Goal: Task Accomplishment & Management: Manage account settings

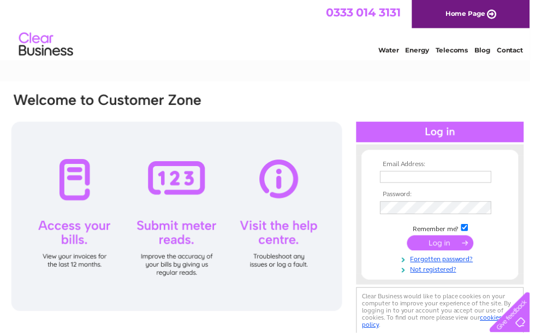
click at [399, 180] on input "text" at bounding box center [440, 178] width 112 height 12
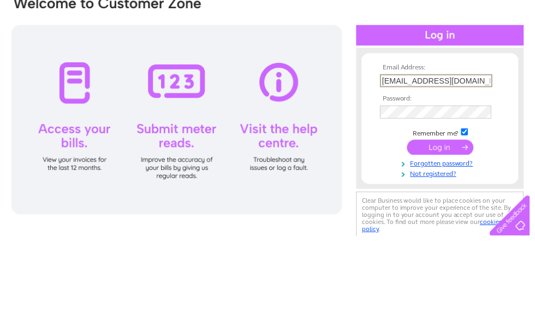
type input "[EMAIL_ADDRESS][DOMAIN_NAME]"
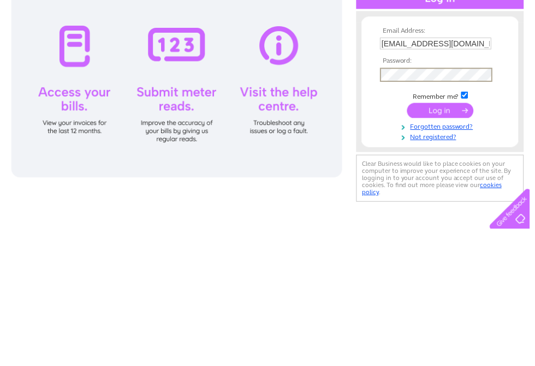
click at [443, 239] on input "submit" at bounding box center [444, 246] width 67 height 15
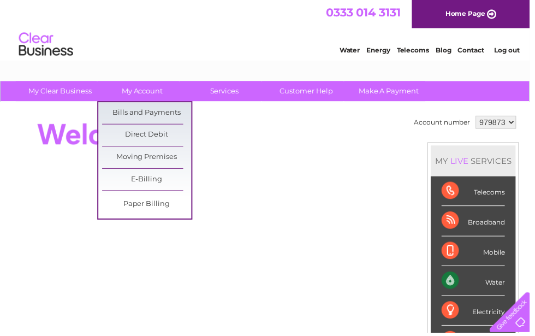
click at [163, 112] on link "Bills and Payments" at bounding box center [148, 114] width 90 height 22
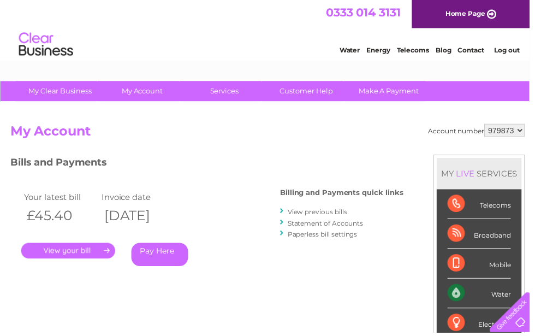
click at [350, 47] on link "Water" at bounding box center [353, 50] width 21 height 8
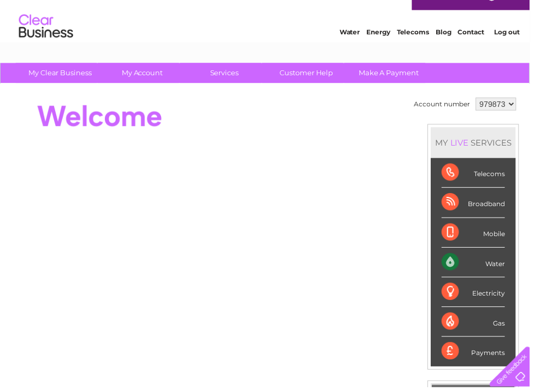
scroll to position [40, 0]
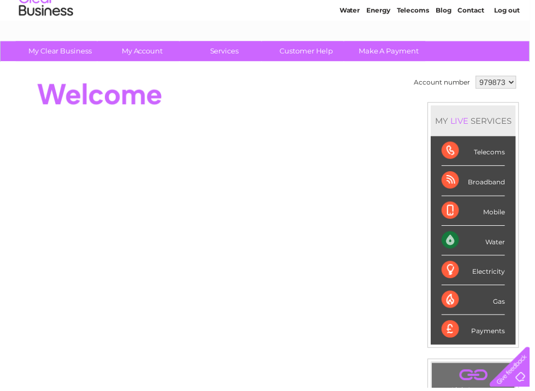
click at [469, 176] on div "Broadband" at bounding box center [478, 183] width 64 height 30
click at [461, 182] on div "Broadband" at bounding box center [478, 183] width 64 height 30
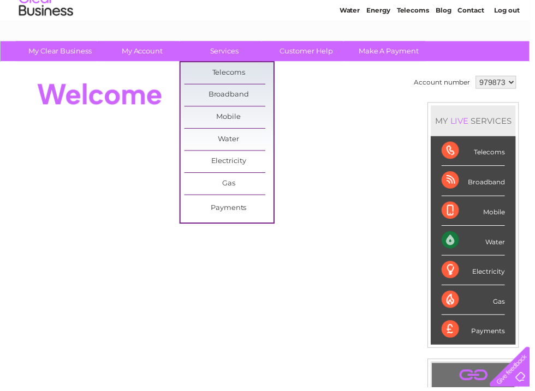
click at [237, 94] on link "Broadband" at bounding box center [231, 96] width 90 height 22
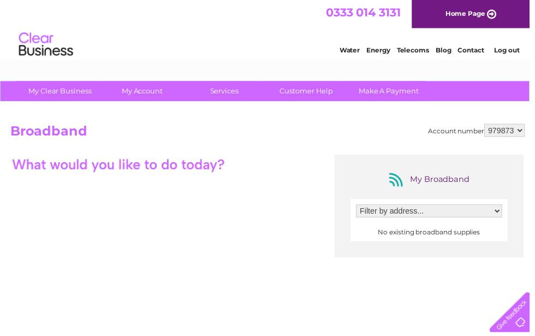
click at [504, 208] on select "Filter by address..." at bounding box center [433, 212] width 147 height 13
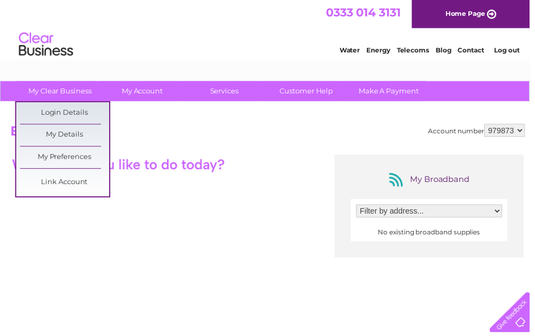
click at [75, 136] on link "My Details" at bounding box center [65, 137] width 90 height 22
